Goal: Navigation & Orientation: Find specific page/section

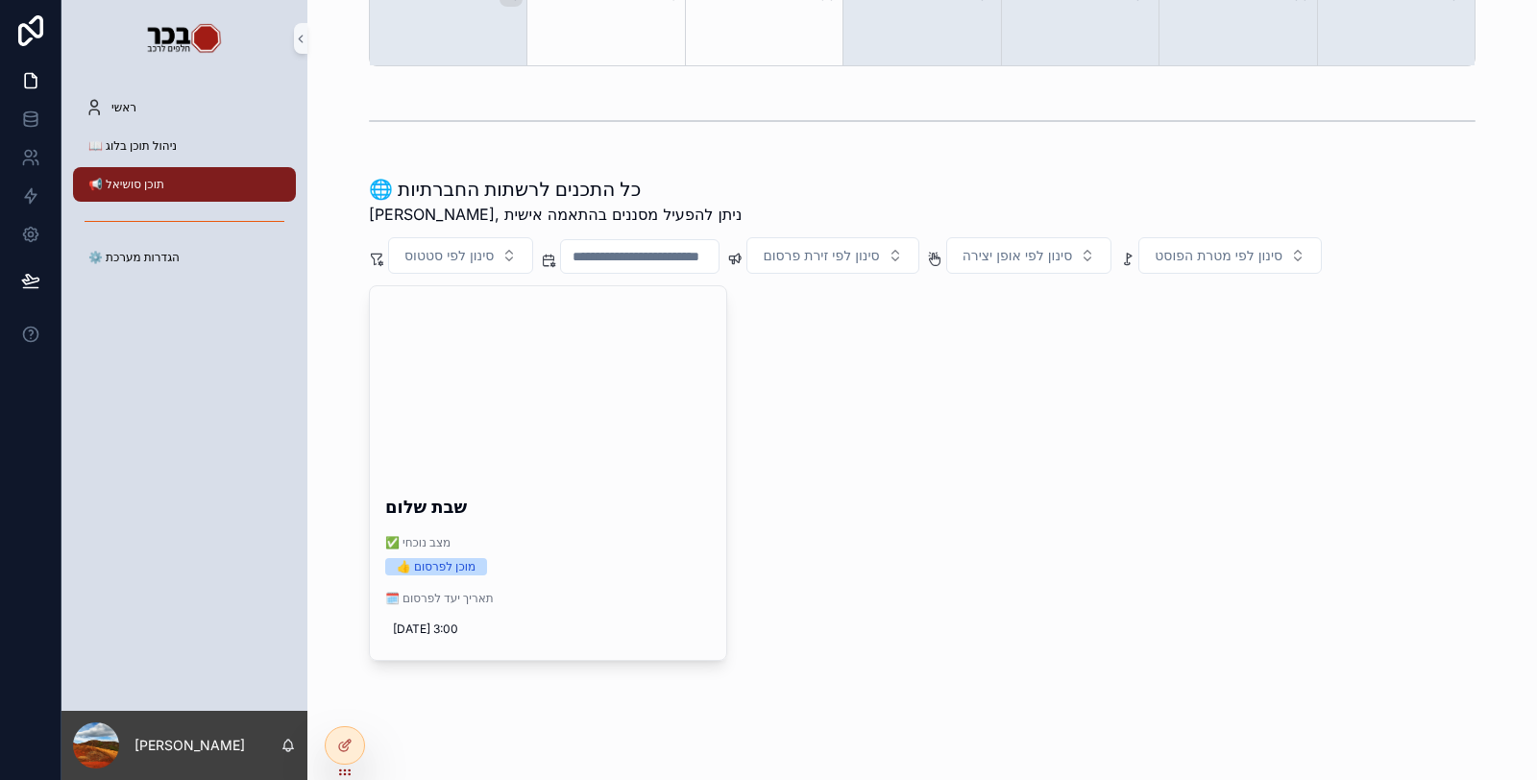
scroll to position [581, 0]
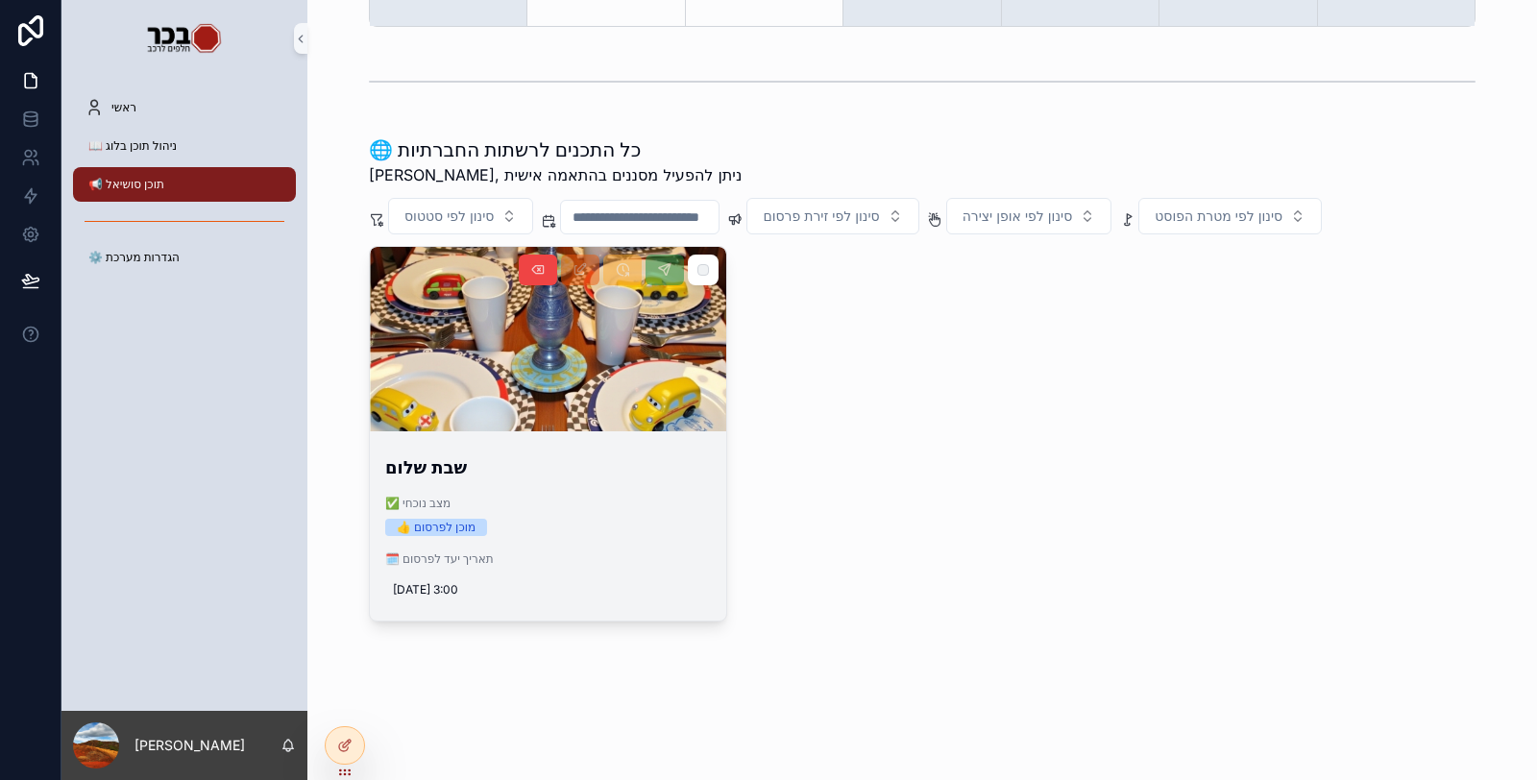
click at [616, 512] on div "✅ מצב נוכחי 👍 מוכן לפרסום" at bounding box center [548, 516] width 326 height 40
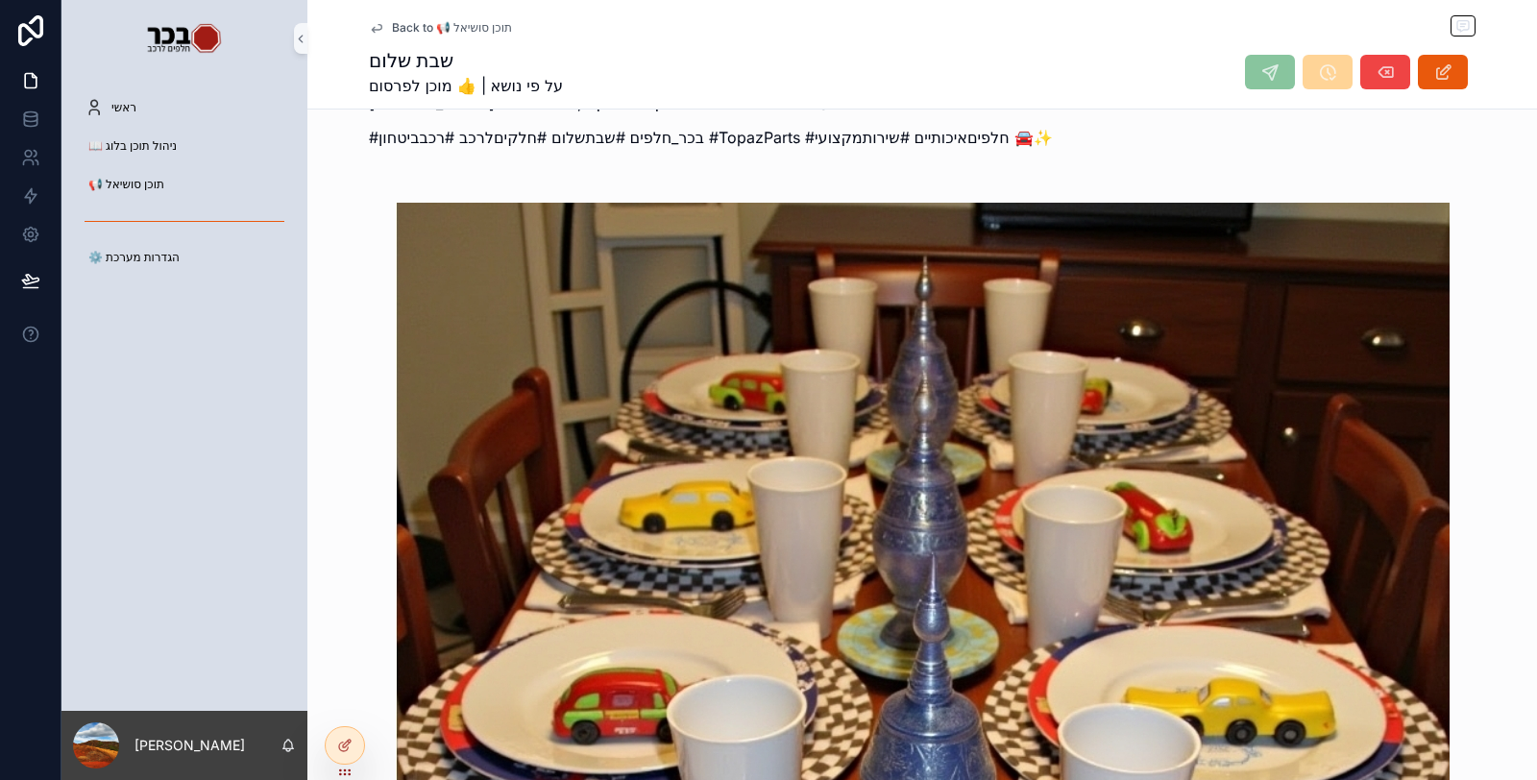
scroll to position [747, 0]
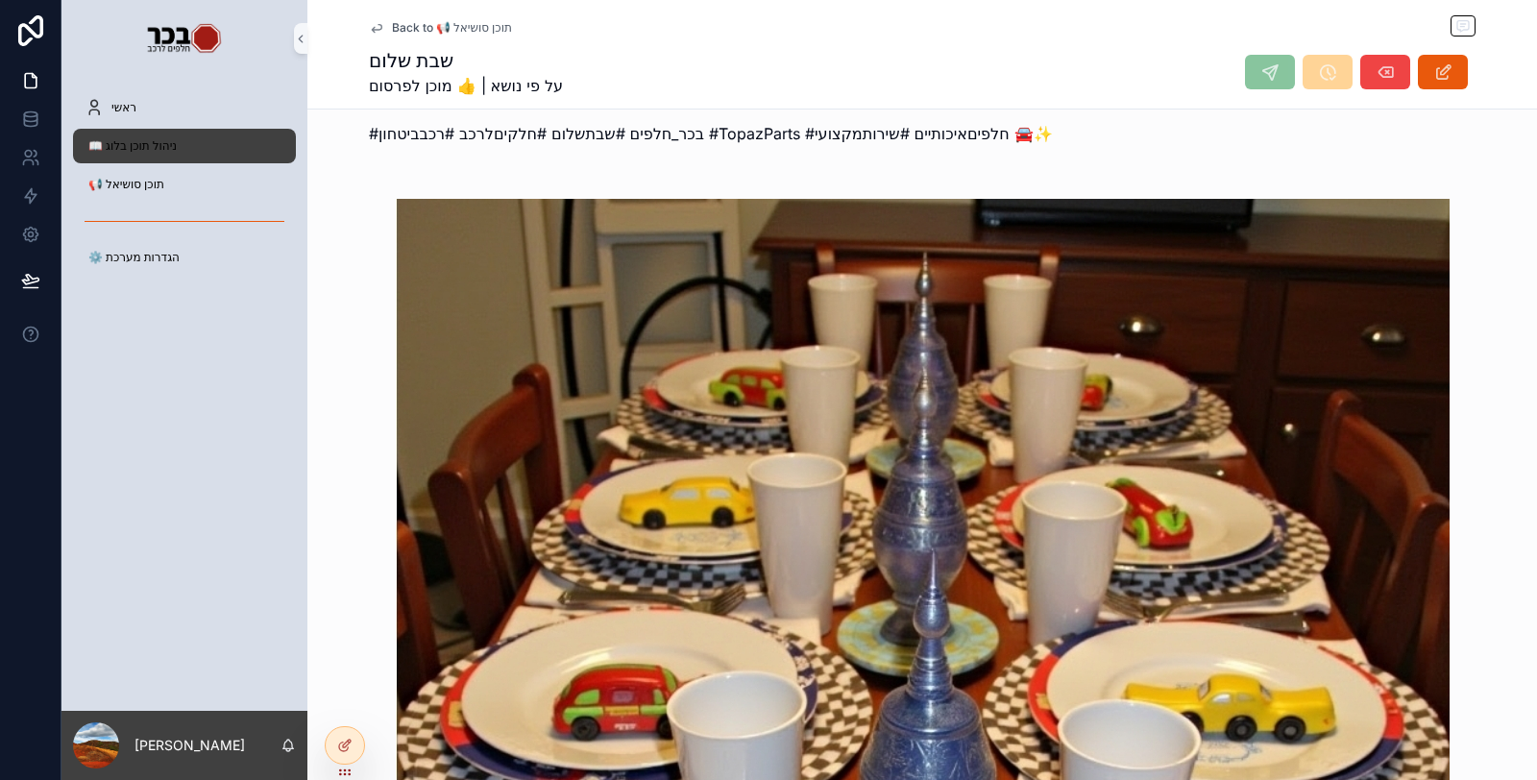
click at [117, 140] on span "📖 ניהול תוכן בלוג" at bounding box center [132, 145] width 88 height 15
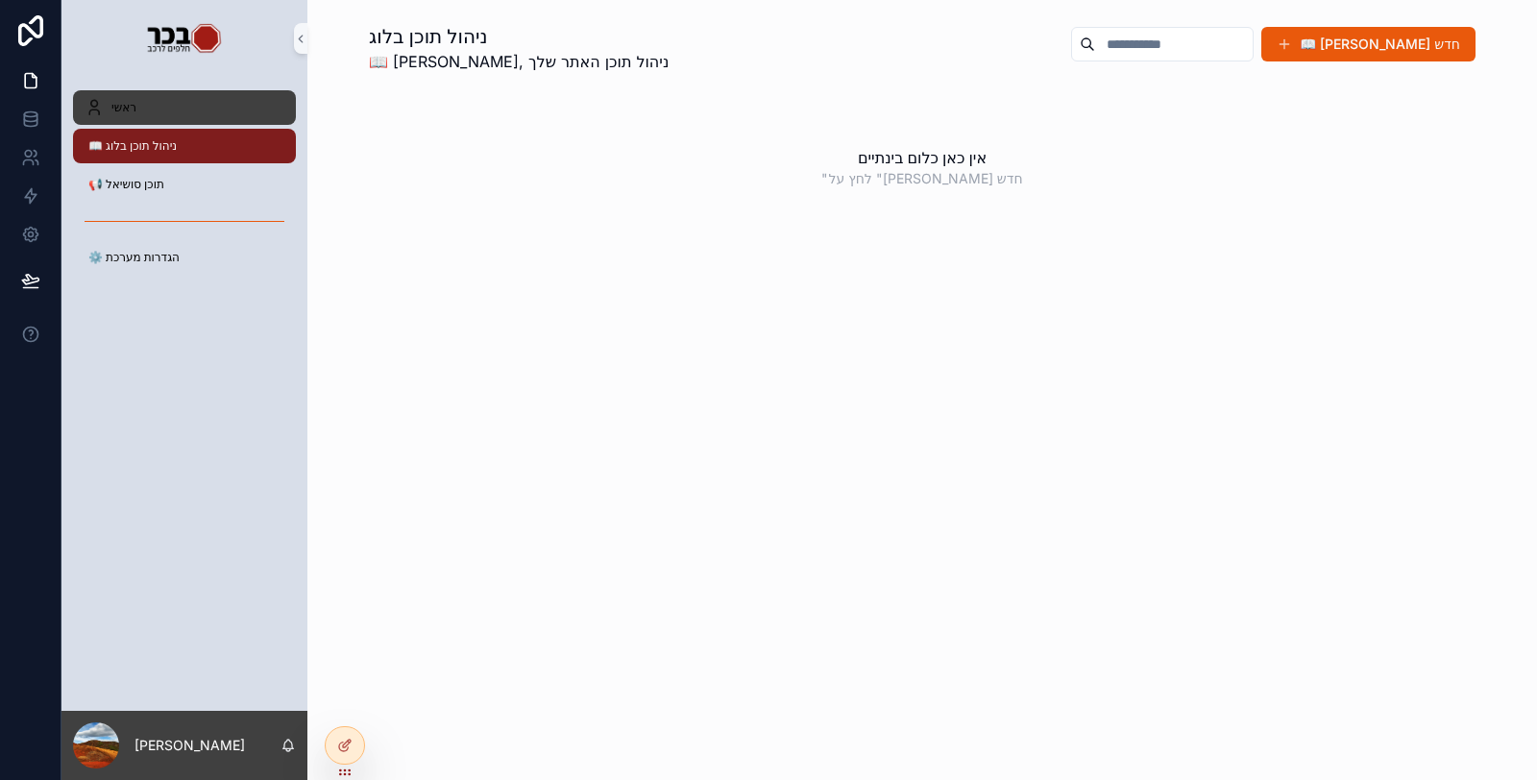
click at [208, 123] on link "ראשי" at bounding box center [184, 107] width 223 height 35
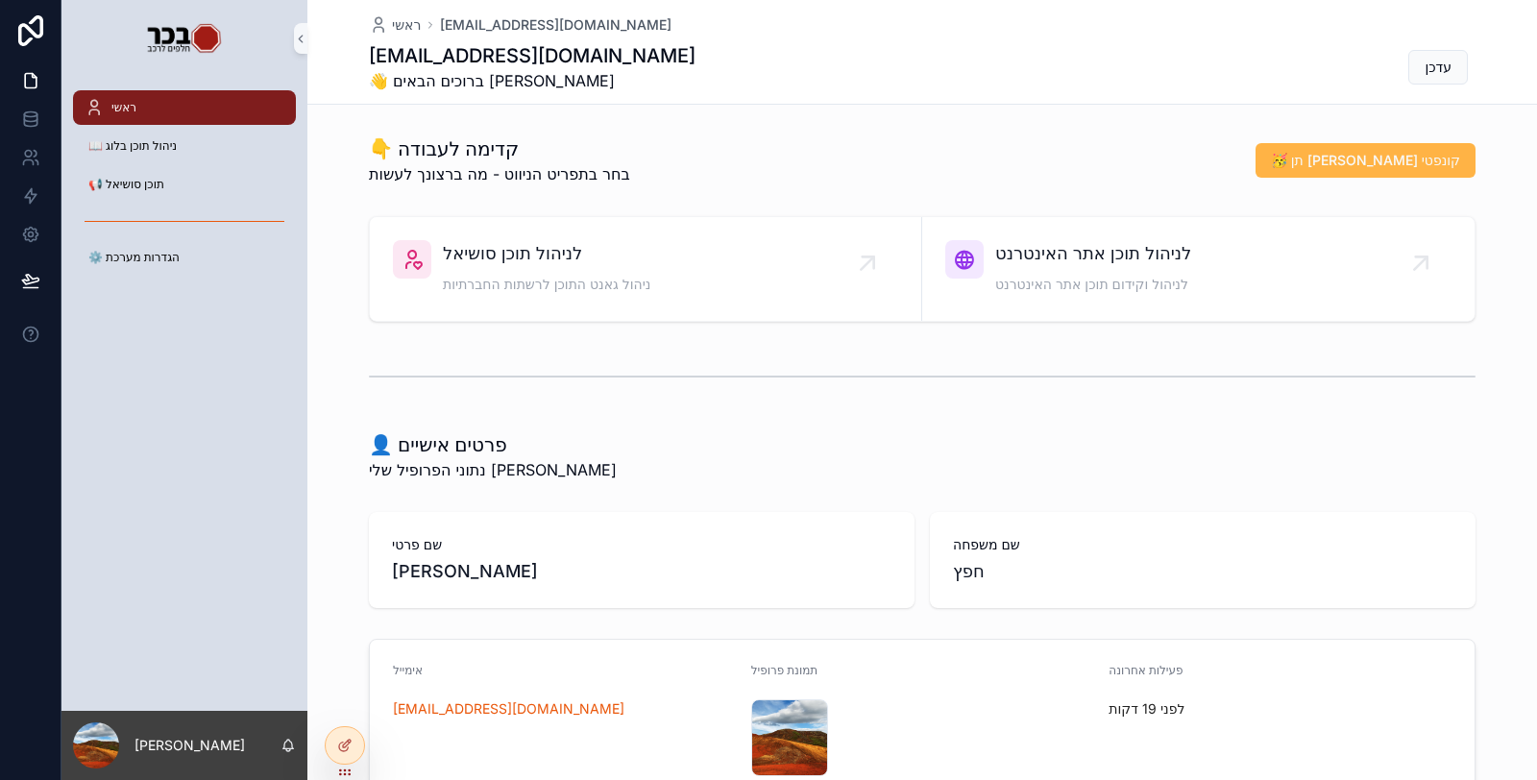
click at [1403, 152] on span "🥳 תן לי קונפטי" at bounding box center [1365, 160] width 189 height 19
